Goal: Task Accomplishment & Management: Manage account settings

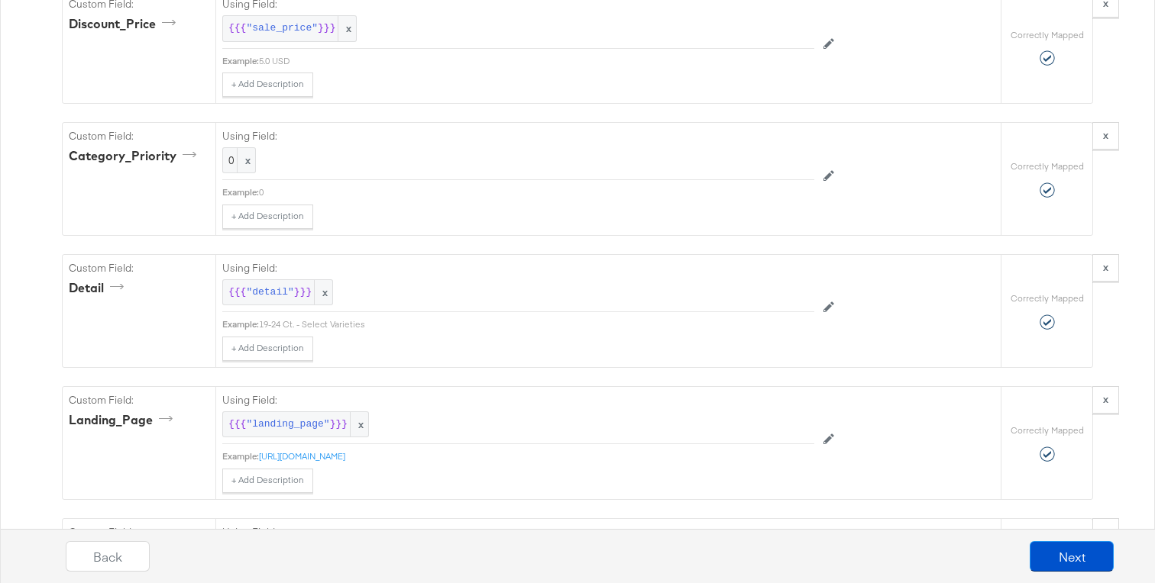
scroll to position [0, 271]
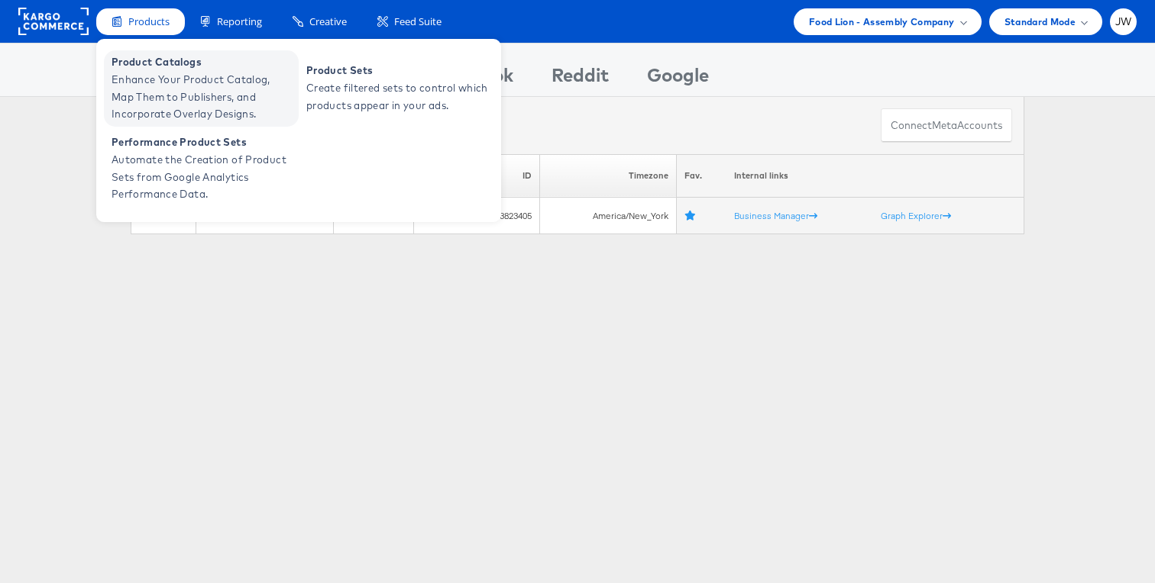
click at [151, 82] on span "Enhance Your Product Catalog, Map Them to Publishers, and Incorporate Overlay D…" at bounding box center [202, 97] width 183 height 52
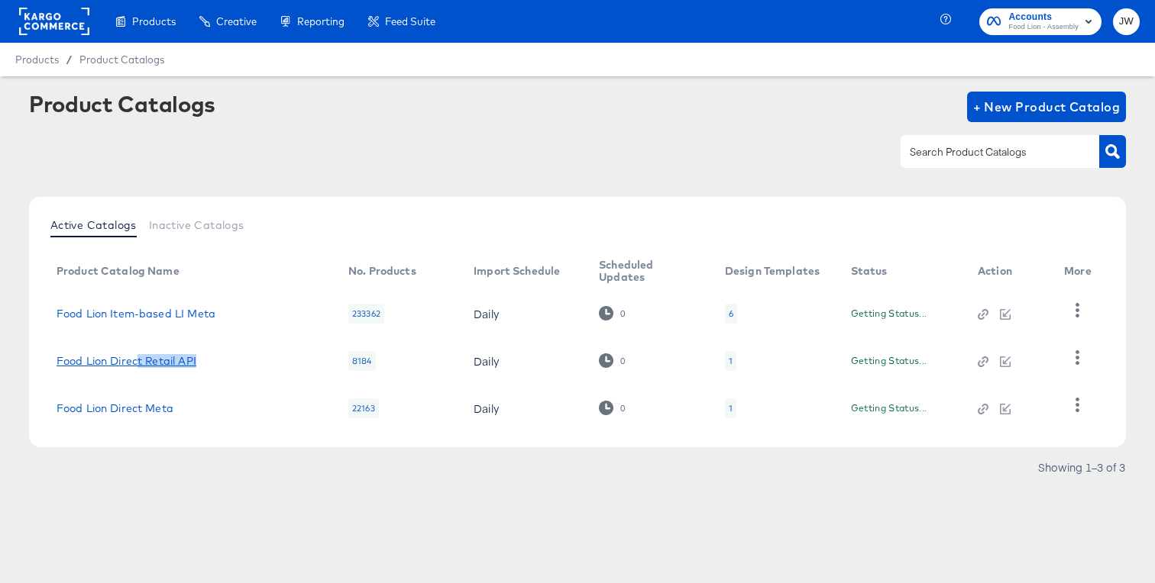
click at [137, 367] on td "Food Lion Direct Retail API" at bounding box center [190, 361] width 292 height 47
click at [137, 360] on link "Food Lion Direct Retail API" at bounding box center [127, 361] width 140 height 12
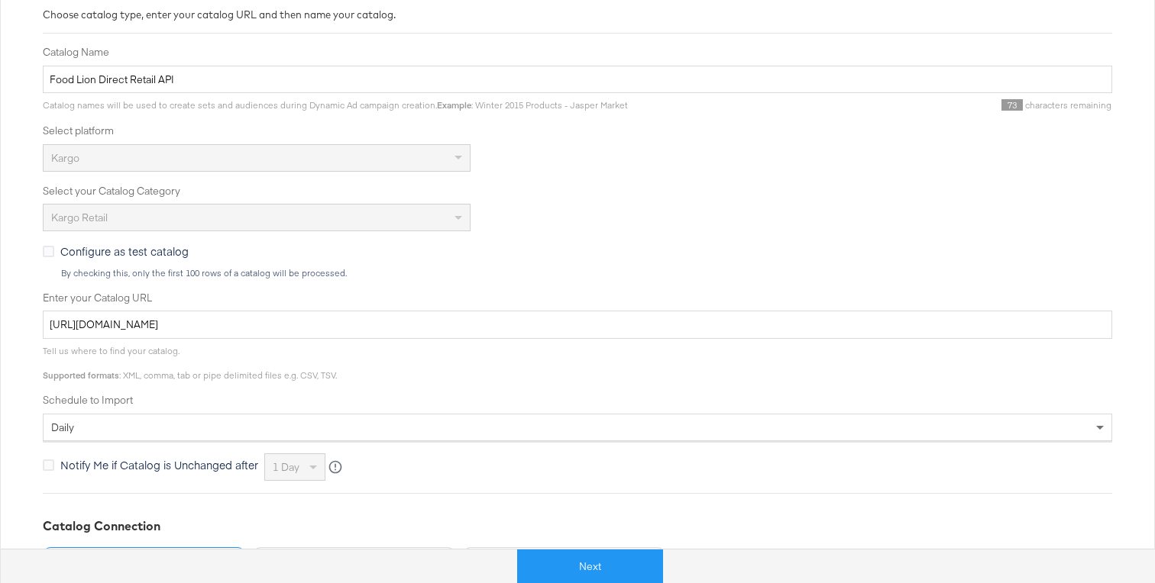
scroll to position [287, 0]
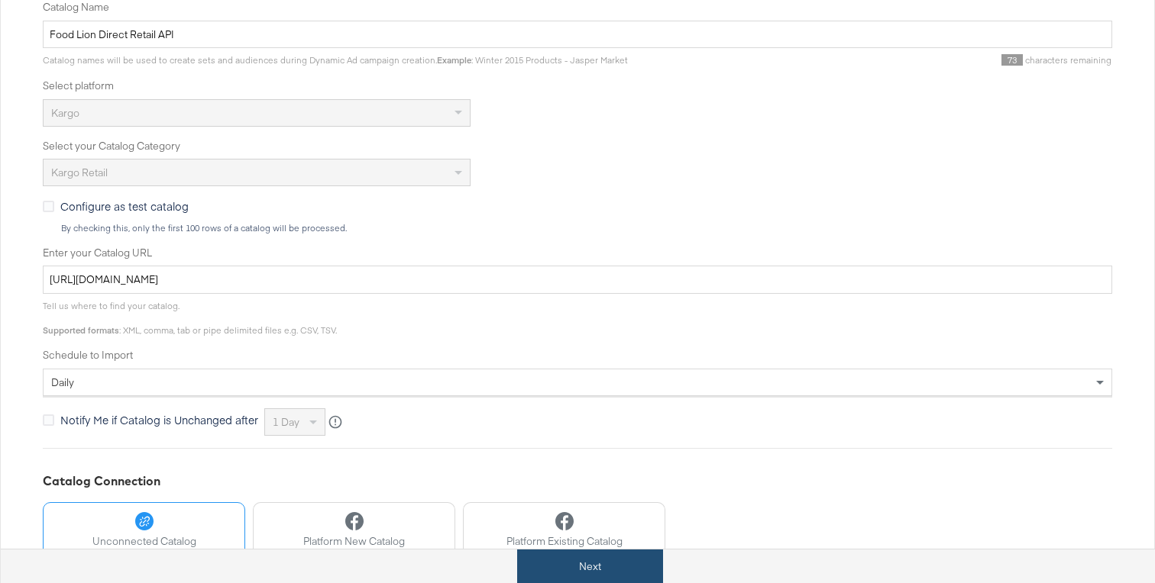
click at [574, 574] on button "Next" at bounding box center [590, 567] width 146 height 34
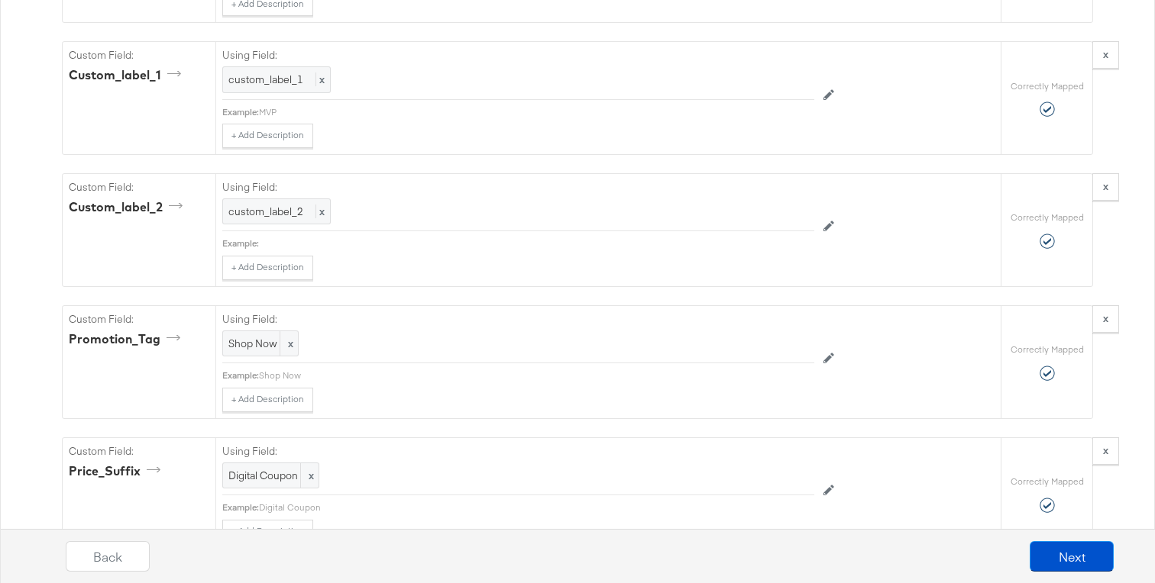
scroll to position [2223, 0]
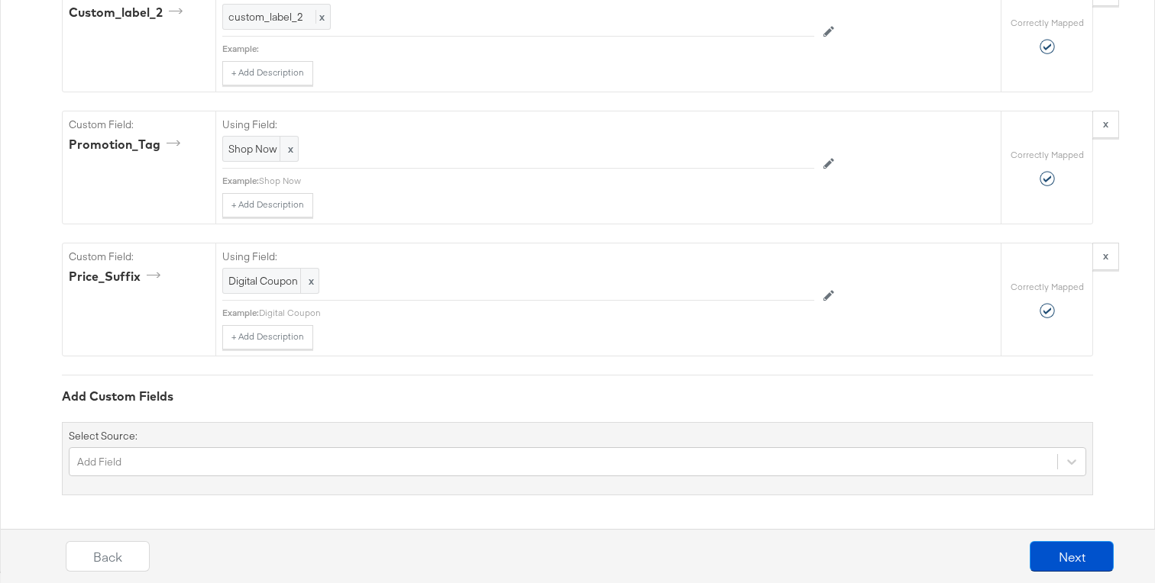
click at [266, 470] on div "Add Field" at bounding box center [577, 462] width 1017 height 29
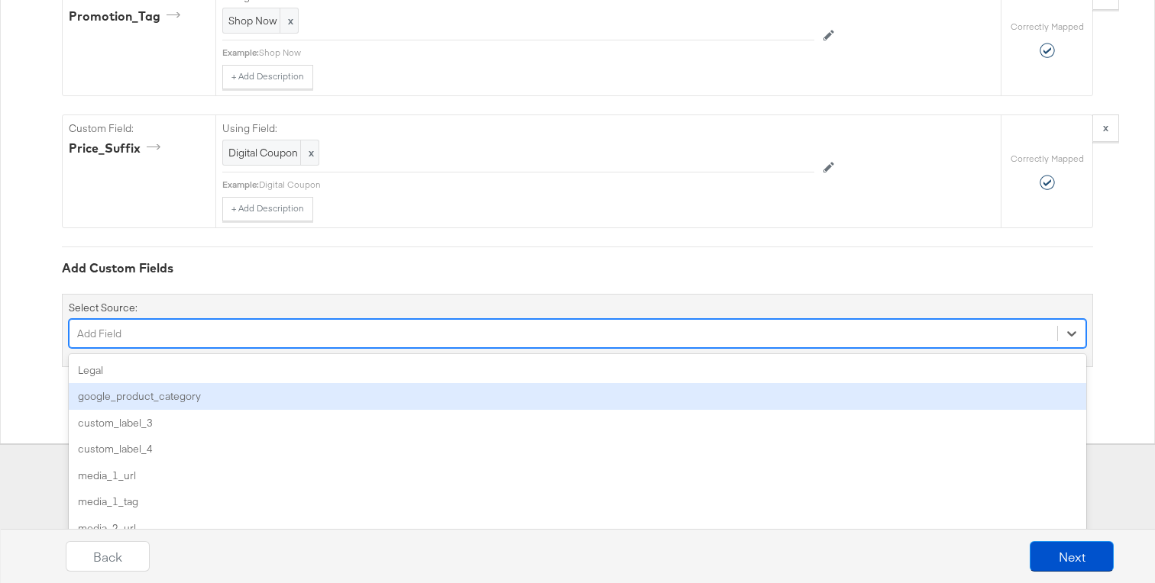
click at [283, 395] on div "google_product_category" at bounding box center [577, 396] width 1017 height 27
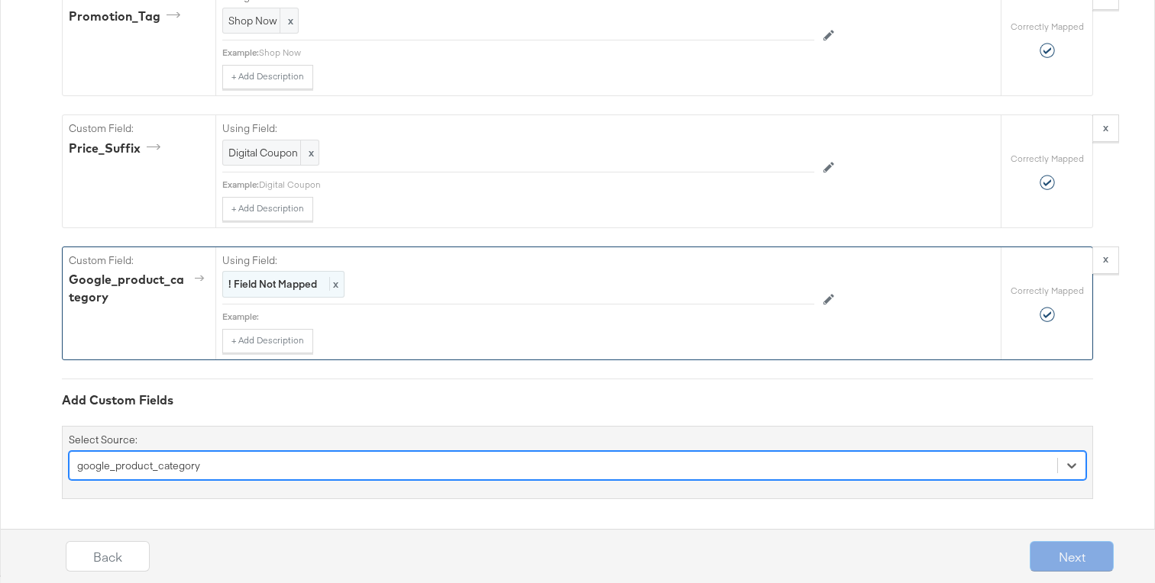
click at [282, 284] on strong "! Field Not Mapped" at bounding box center [272, 284] width 89 height 14
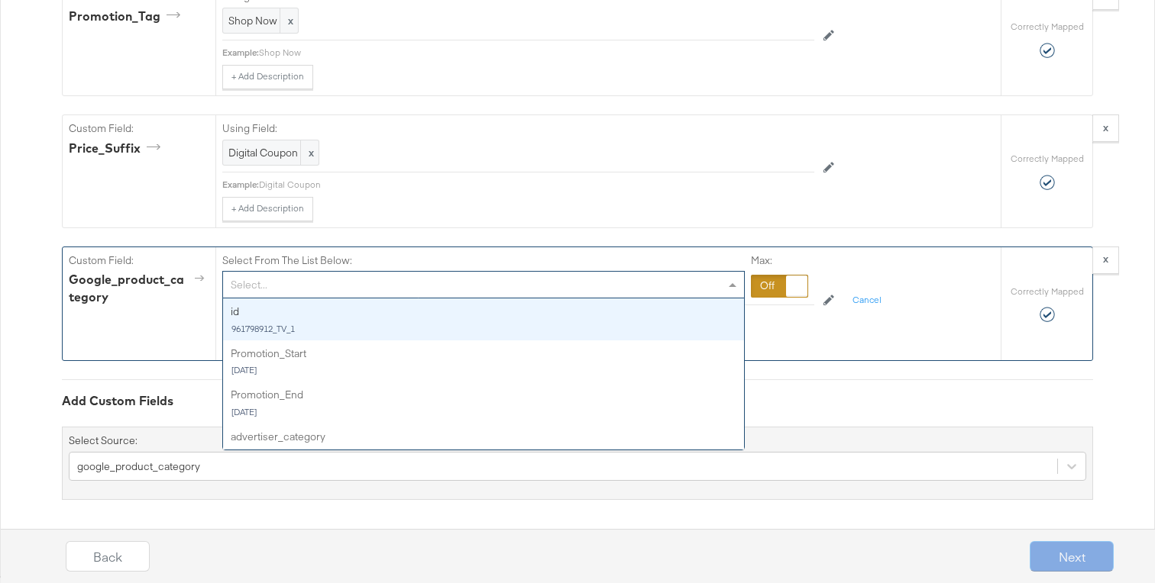
click at [282, 284] on div "Select..." at bounding box center [483, 285] width 521 height 26
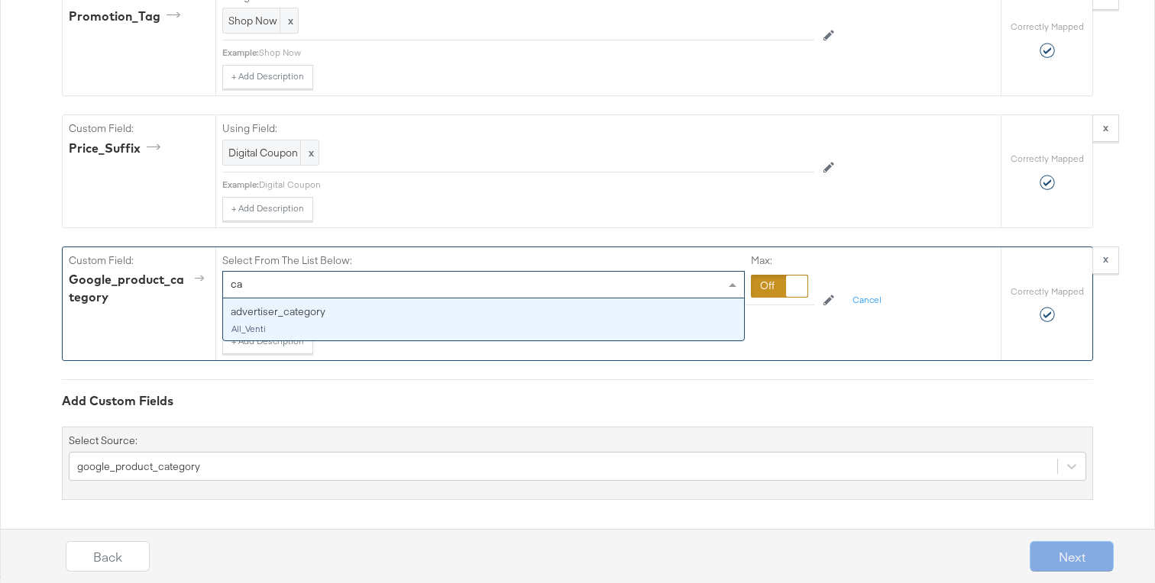
type input "cat"
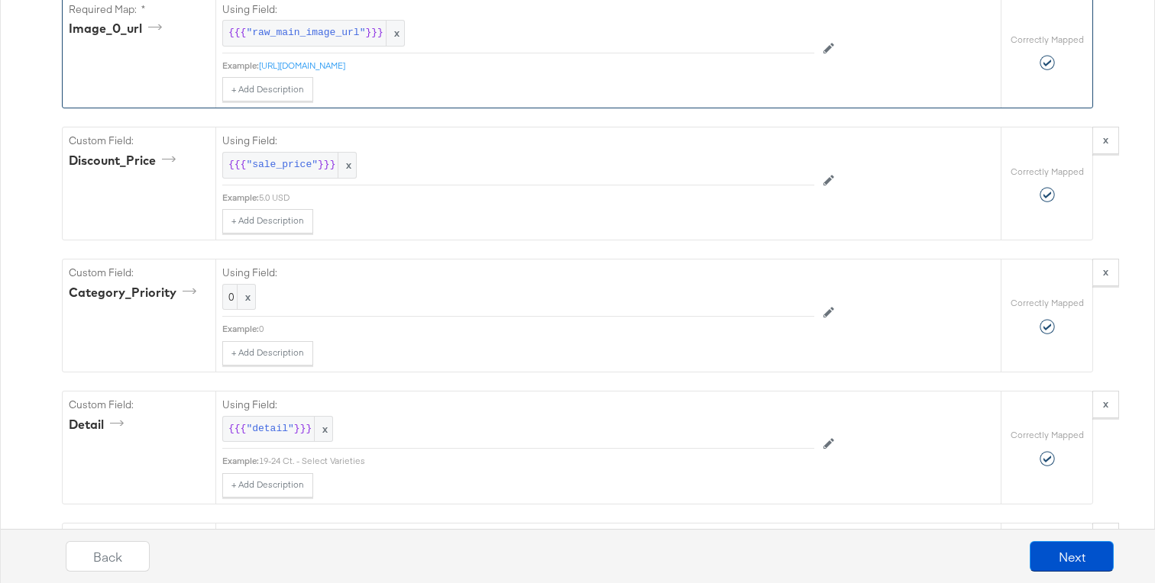
scroll to position [1377, 0]
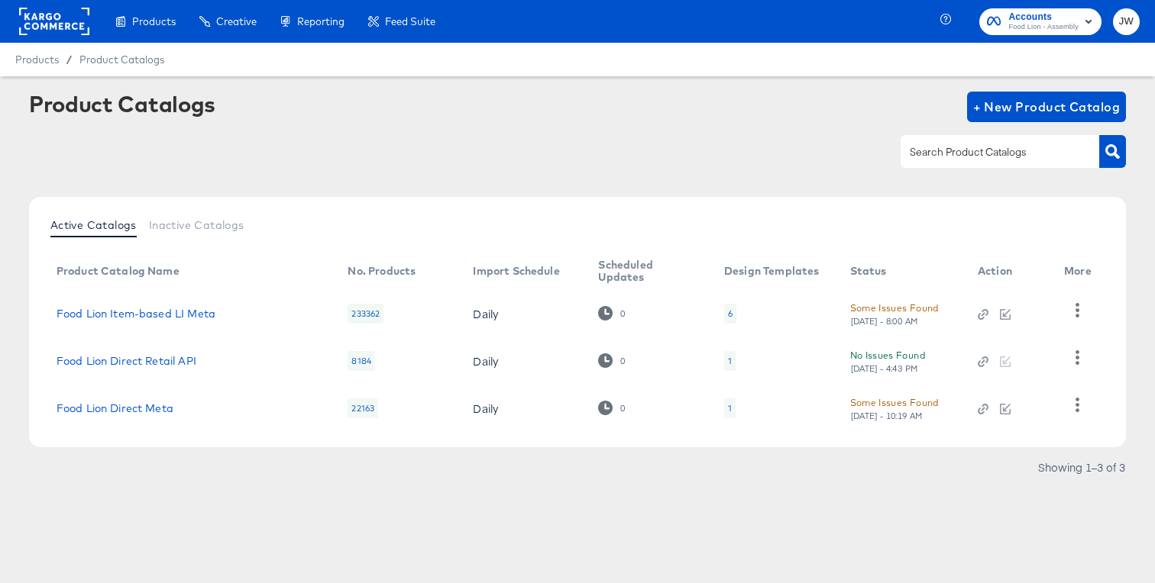
click at [48, 359] on td "Food Lion Direct Retail API" at bounding box center [190, 361] width 292 height 47
copy link "Food Lion Direct Retail API"
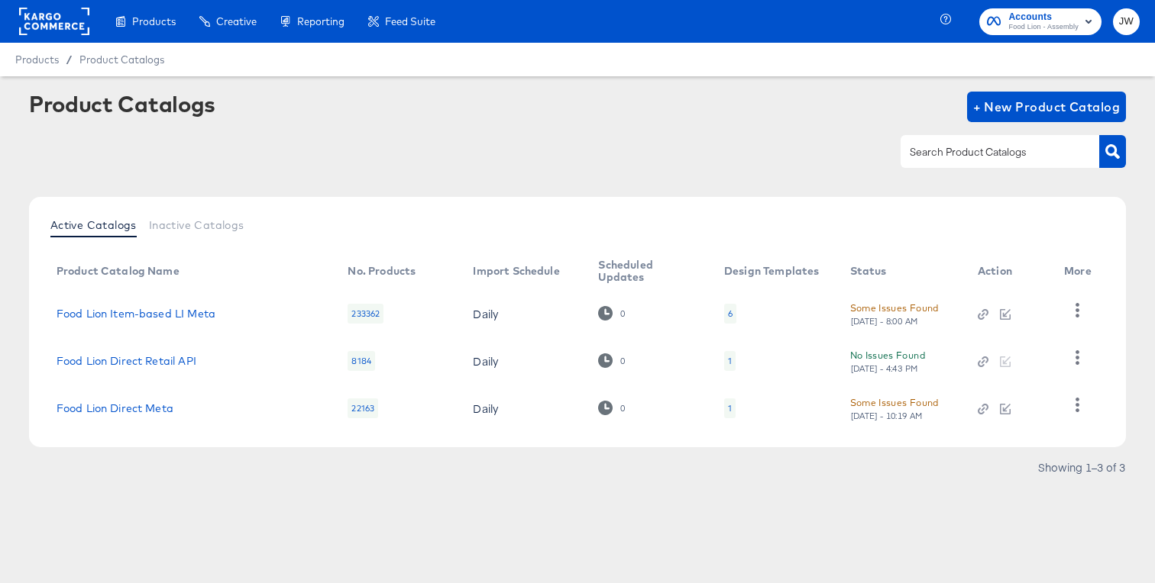
click at [202, 355] on div "Food Lion Direct Retail API" at bounding box center [187, 361] width 261 height 12
drag, startPoint x: 202, startPoint y: 354, endPoint x: 71, endPoint y: 361, distance: 131.5
click at [70, 361] on div "Food Lion Direct Retail API" at bounding box center [187, 361] width 261 height 12
copy link "Food Lion Direct Retail API"
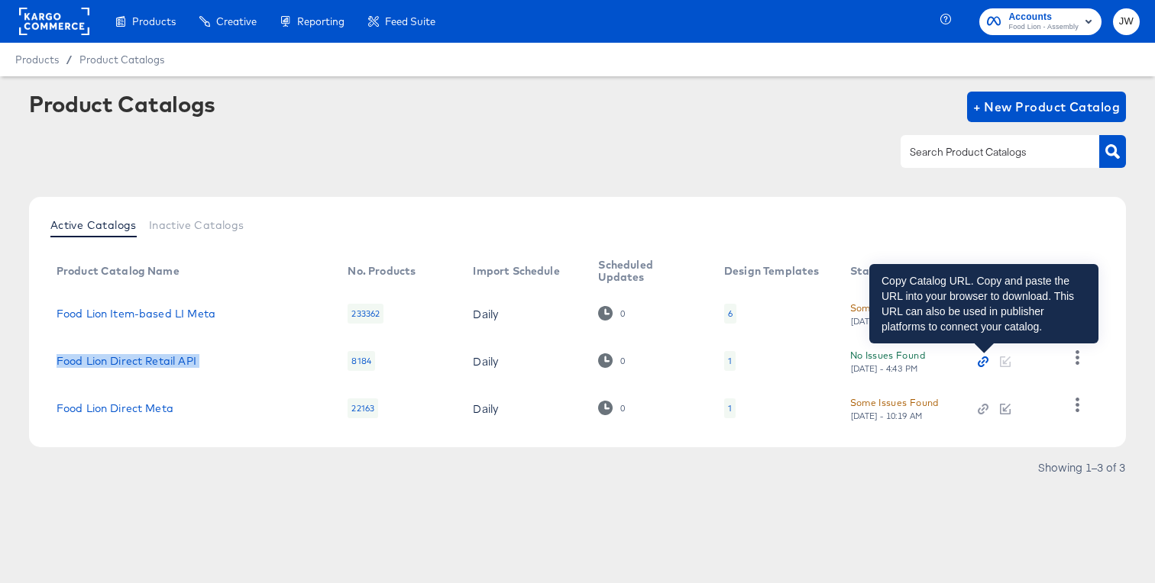
click at [981, 365] on icon "button" at bounding box center [982, 362] width 11 height 11
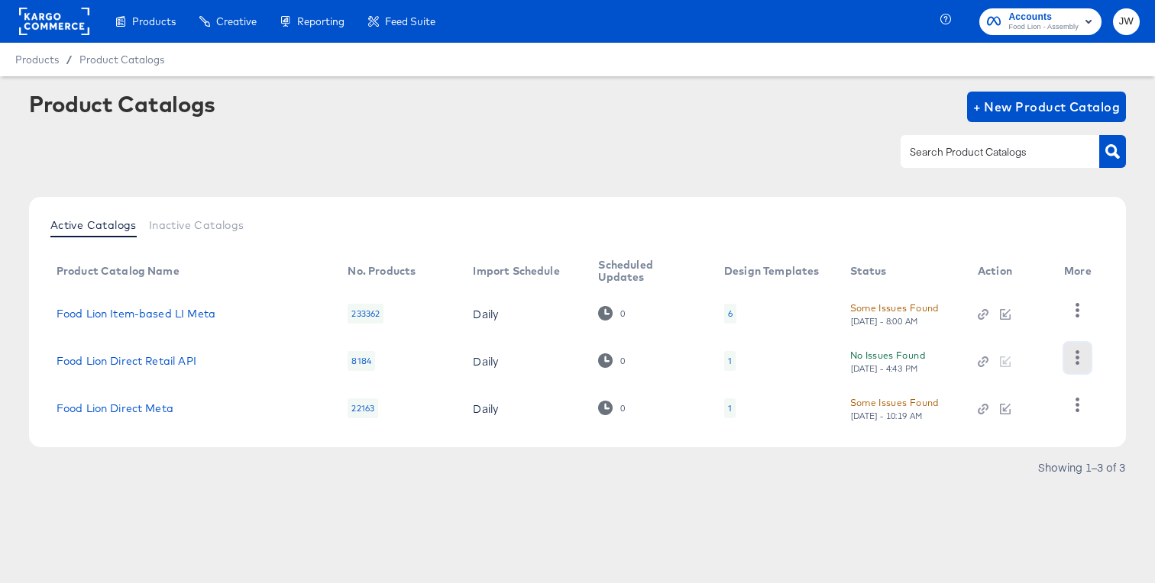
click at [1078, 362] on icon "button" at bounding box center [1077, 358] width 4 height 15
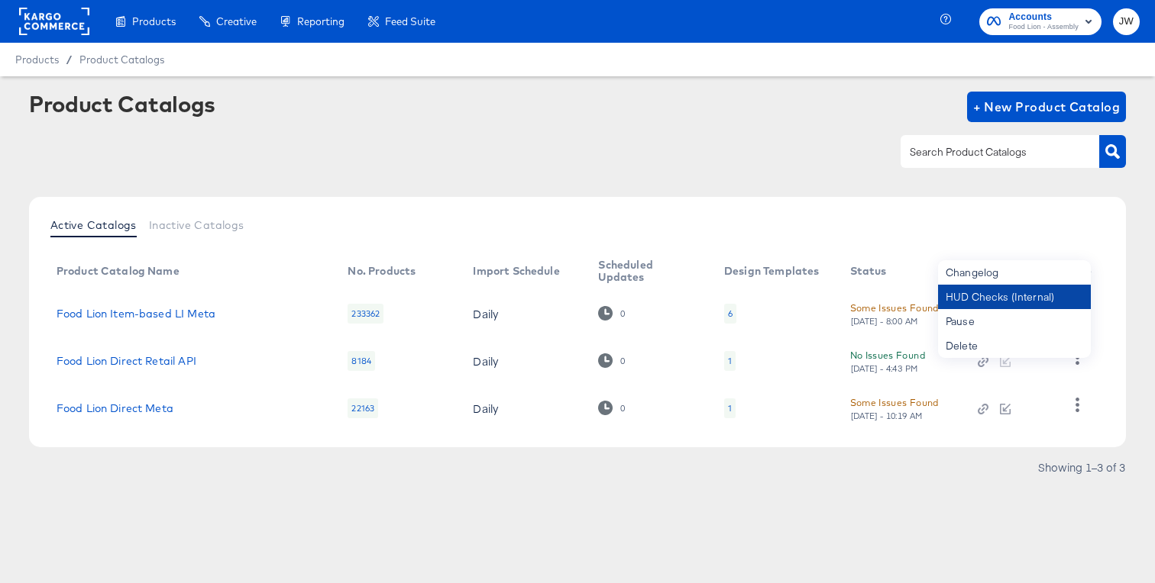
click at [1012, 302] on div "HUD Checks (Internal)" at bounding box center [1014, 297] width 153 height 24
click at [50, 34] on rect at bounding box center [54, 21] width 70 height 27
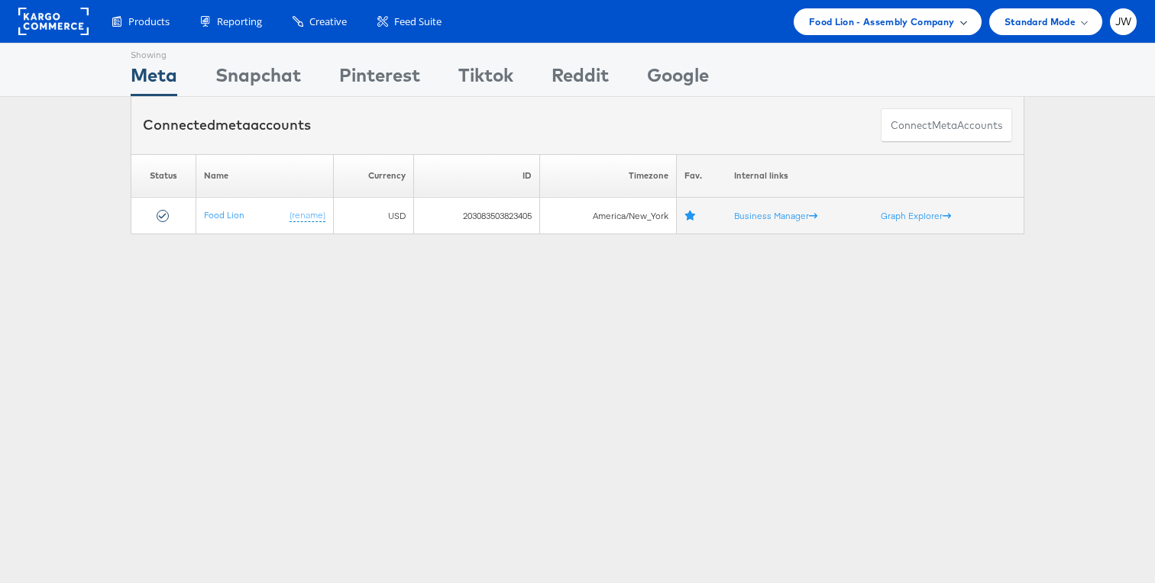
click at [931, 21] on span "Food Lion - Assembly Company" at bounding box center [882, 22] width 146 height 16
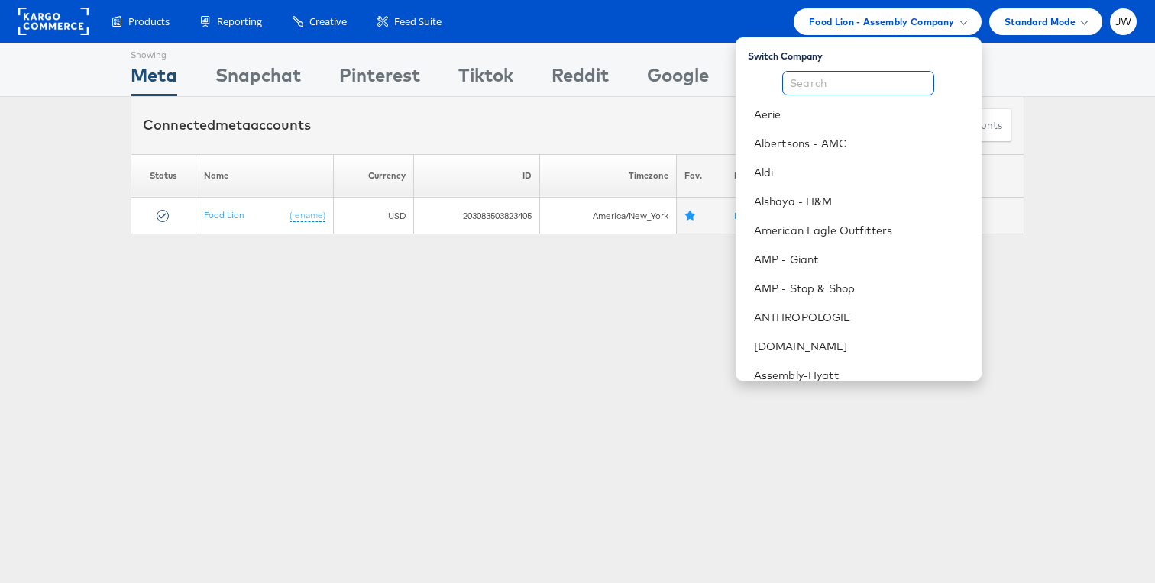
click at [872, 81] on input "text" at bounding box center [858, 83] width 152 height 24
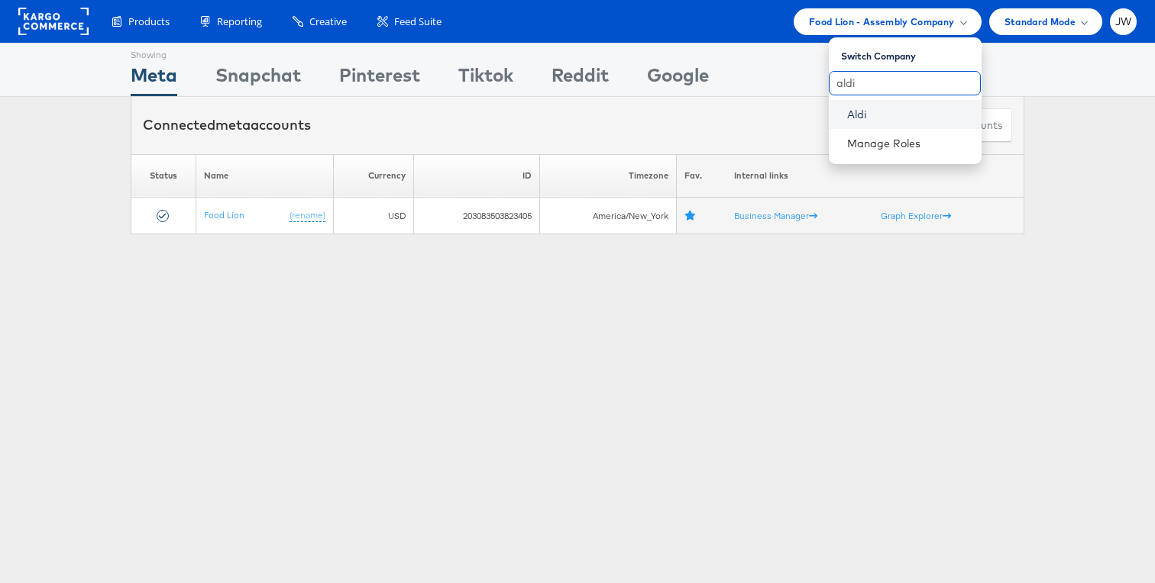
type input "aldi"
click at [870, 120] on link "Aldi" at bounding box center [908, 114] width 122 height 15
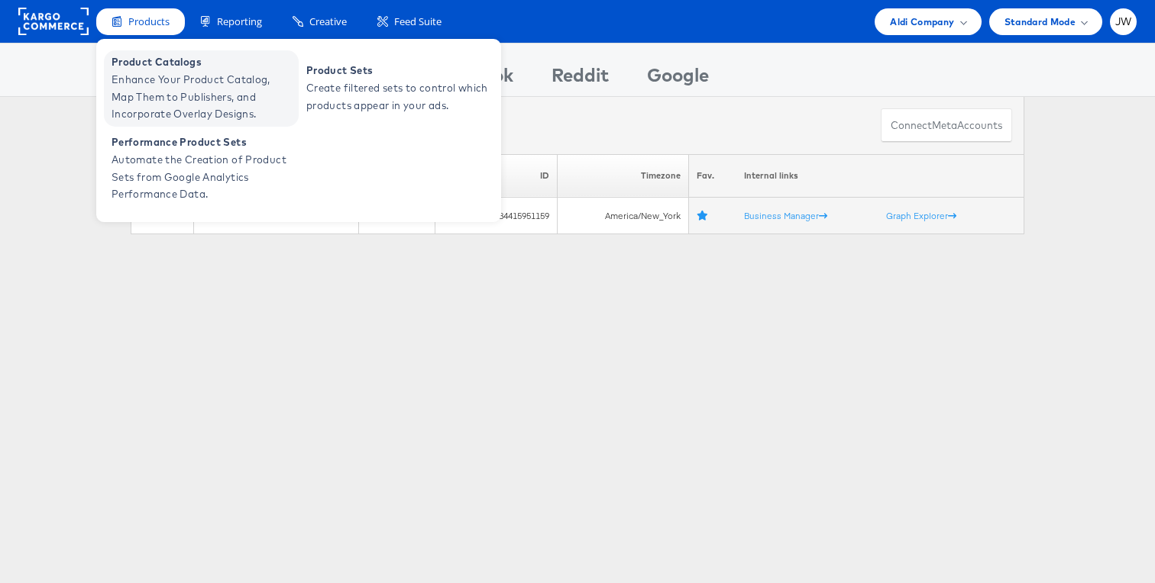
click at [160, 68] on span "Product Catalogs" at bounding box center [202, 62] width 183 height 18
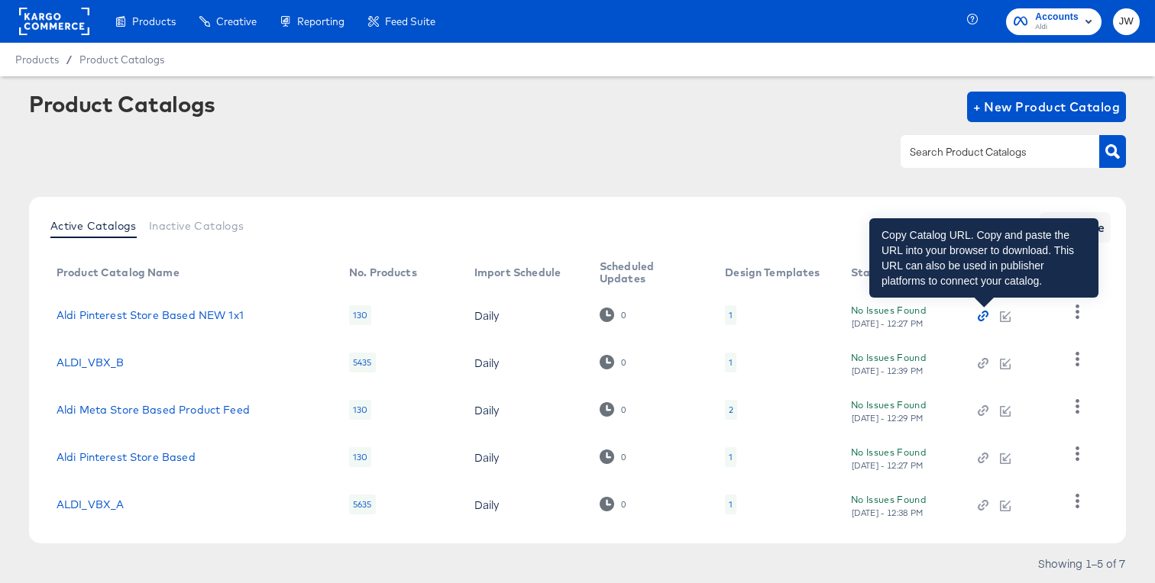
click at [981, 314] on icon "button" at bounding box center [982, 316] width 11 height 11
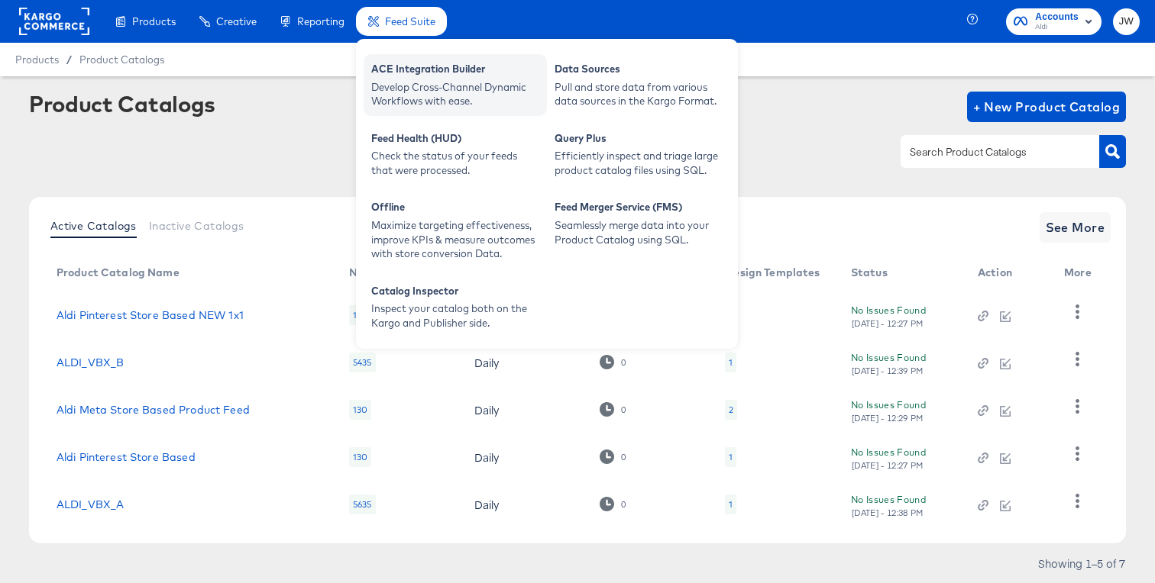
click at [411, 87] on div "Develop Cross-Channel Dynamic Workflows with ease." at bounding box center [455, 94] width 168 height 28
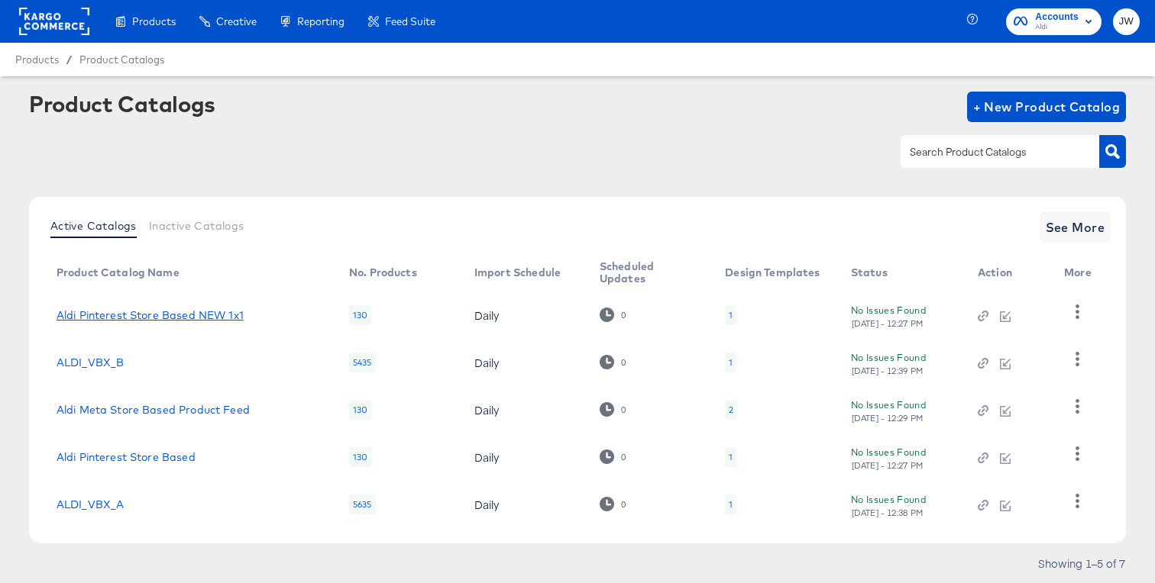
click at [215, 316] on link "Aldi Pinterest Store Based NEW 1x1" at bounding box center [150, 315] width 187 height 12
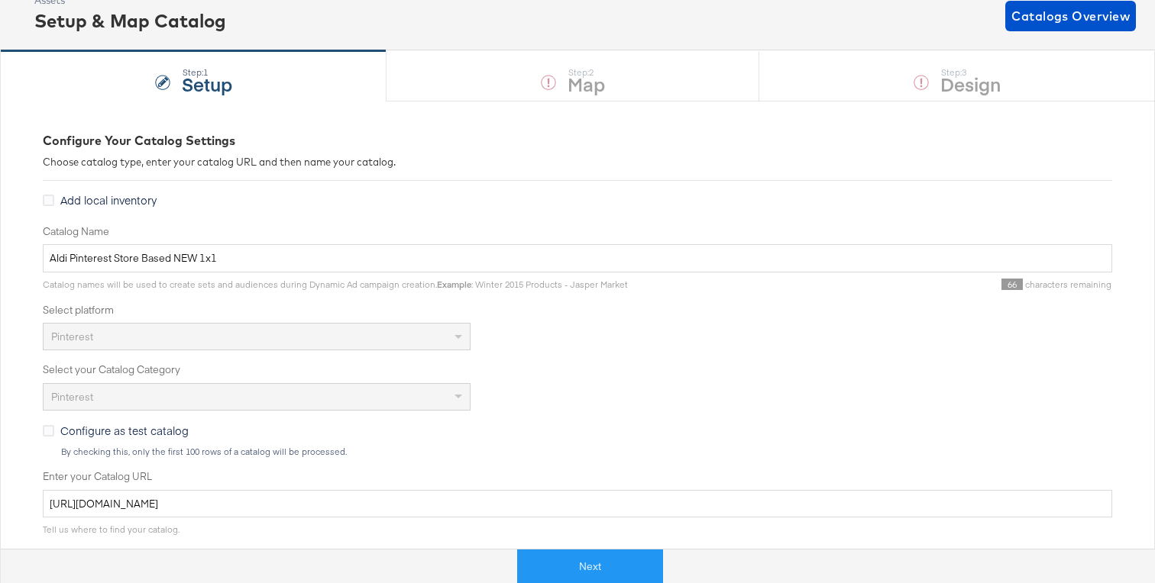
scroll to position [94, 0]
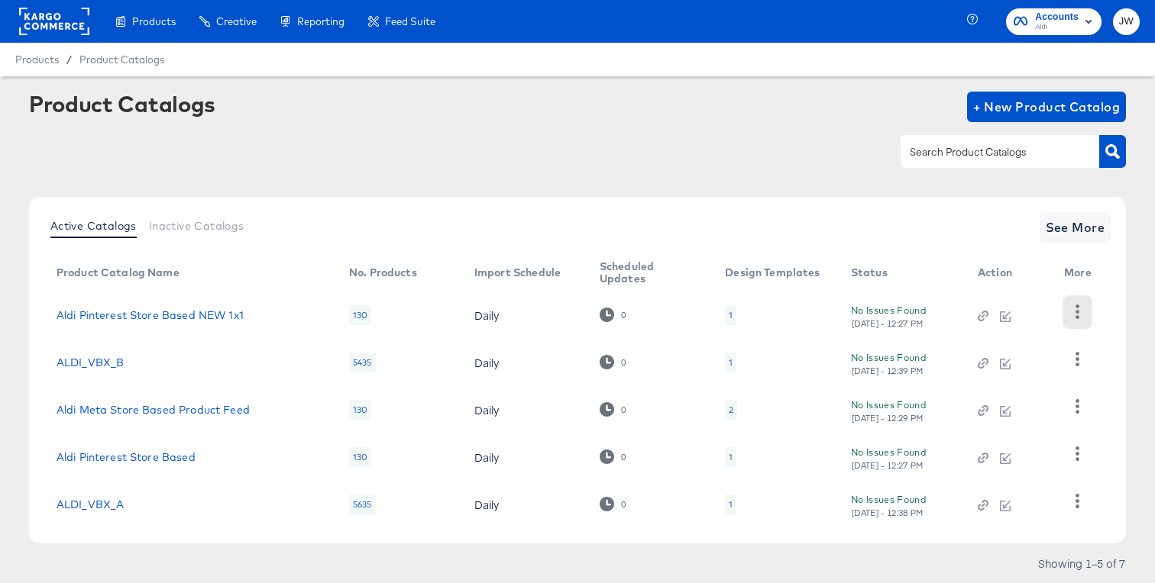
click at [1075, 319] on button "button" at bounding box center [1077, 312] width 27 height 31
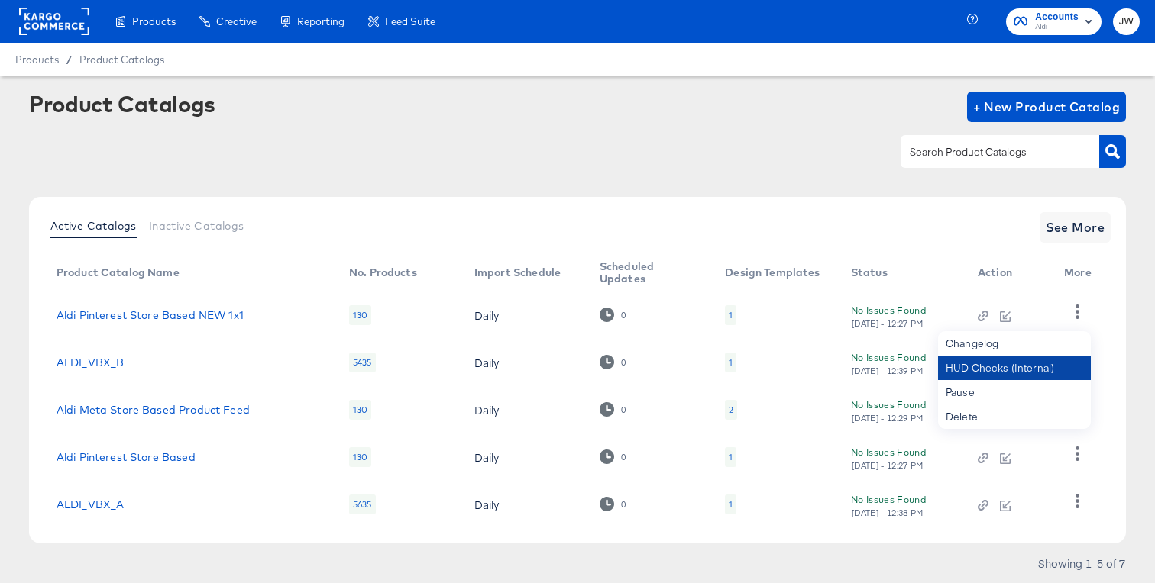
click at [1036, 362] on div "HUD Checks (Internal)" at bounding box center [1014, 368] width 153 height 24
click at [36, 19] on rect at bounding box center [54, 21] width 70 height 27
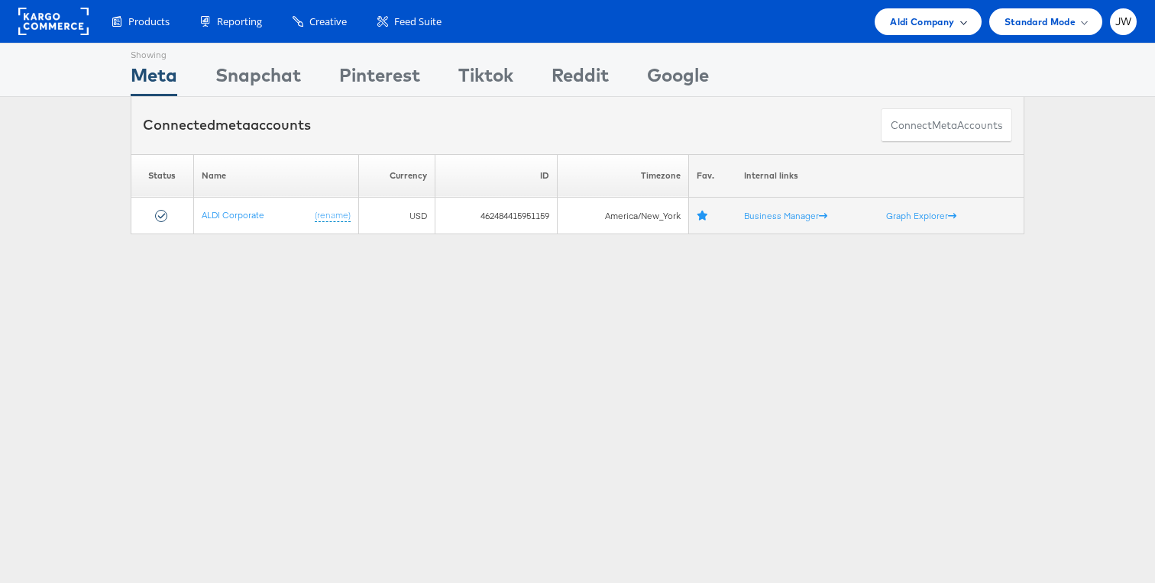
click at [907, 30] on div "Aldi Company" at bounding box center [927, 21] width 106 height 27
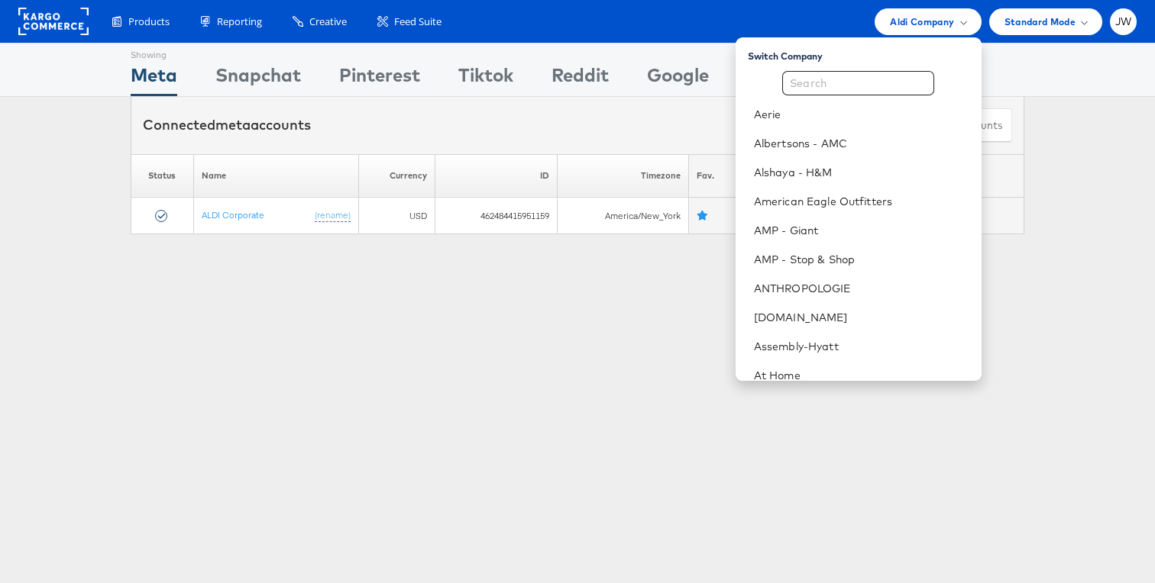
click at [905, 56] on div "Switch Company" at bounding box center [865, 53] width 234 height 19
click at [894, 92] on input "text" at bounding box center [858, 83] width 152 height 24
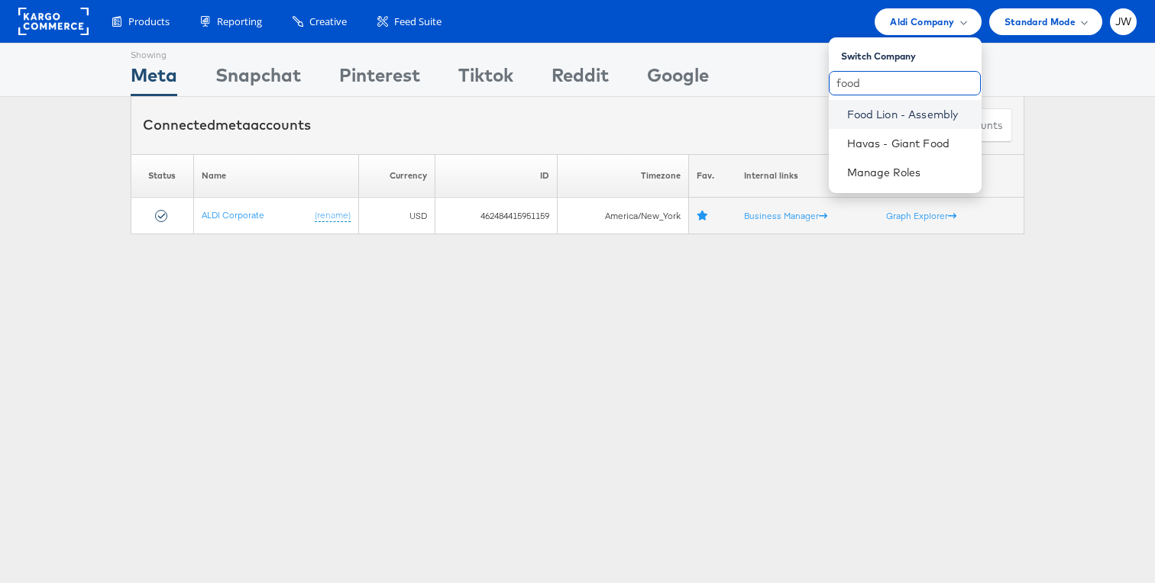
type input "food"
click at [897, 116] on link "Food Lion - Assembly" at bounding box center [908, 114] width 122 height 15
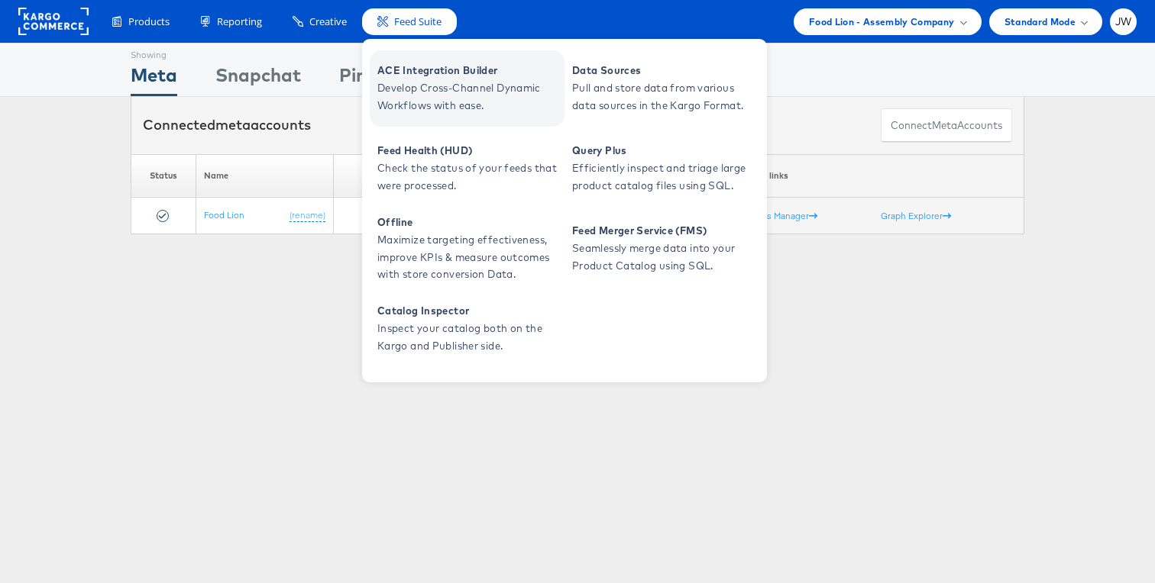
click at [404, 95] on span "Develop Cross-Channel Dynamic Workflows with ease." at bounding box center [468, 96] width 183 height 35
